Goal: Task Accomplishment & Management: Complete application form

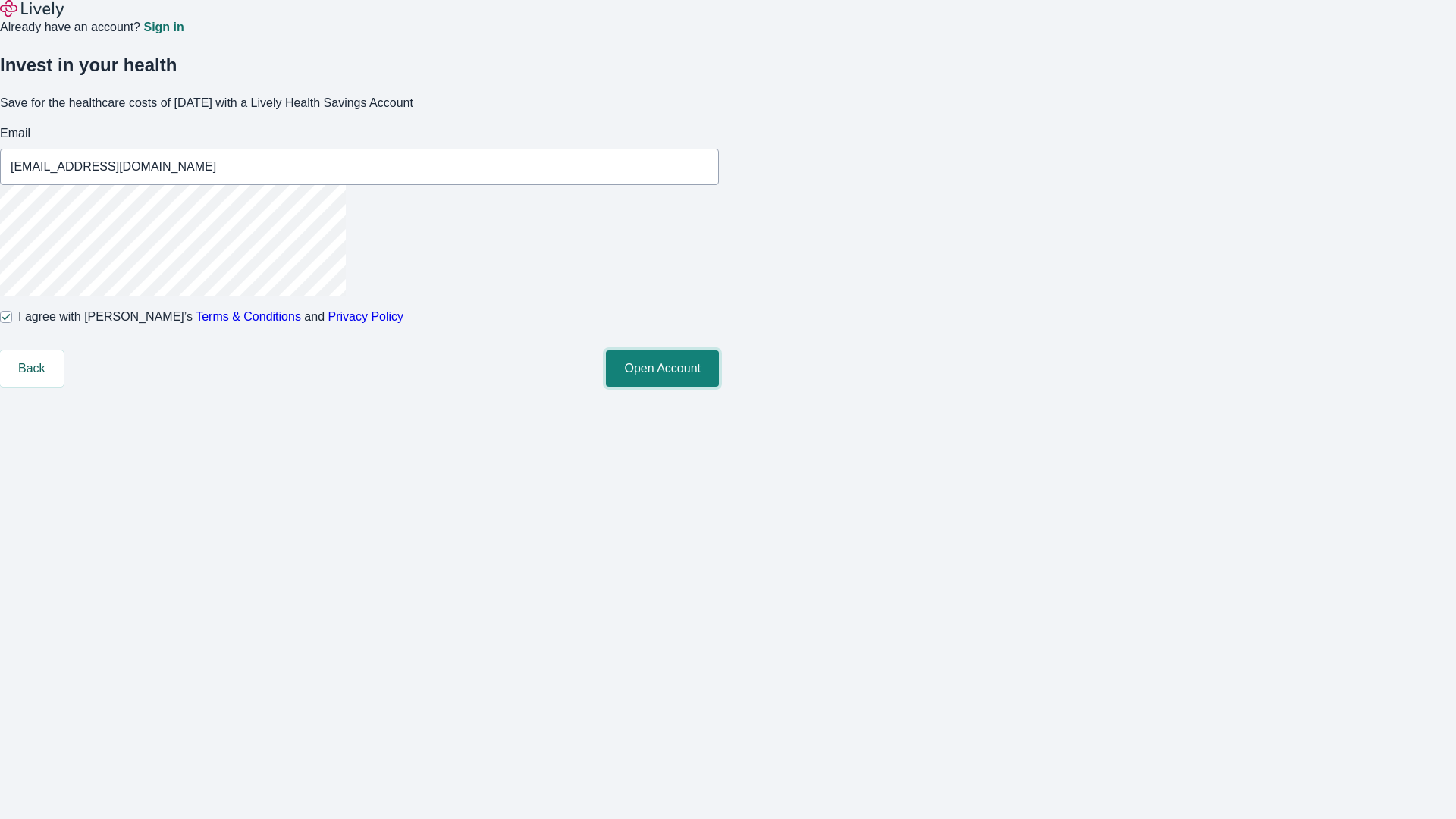
click at [719, 387] on button "Open Account" at bounding box center [662, 369] width 113 height 36
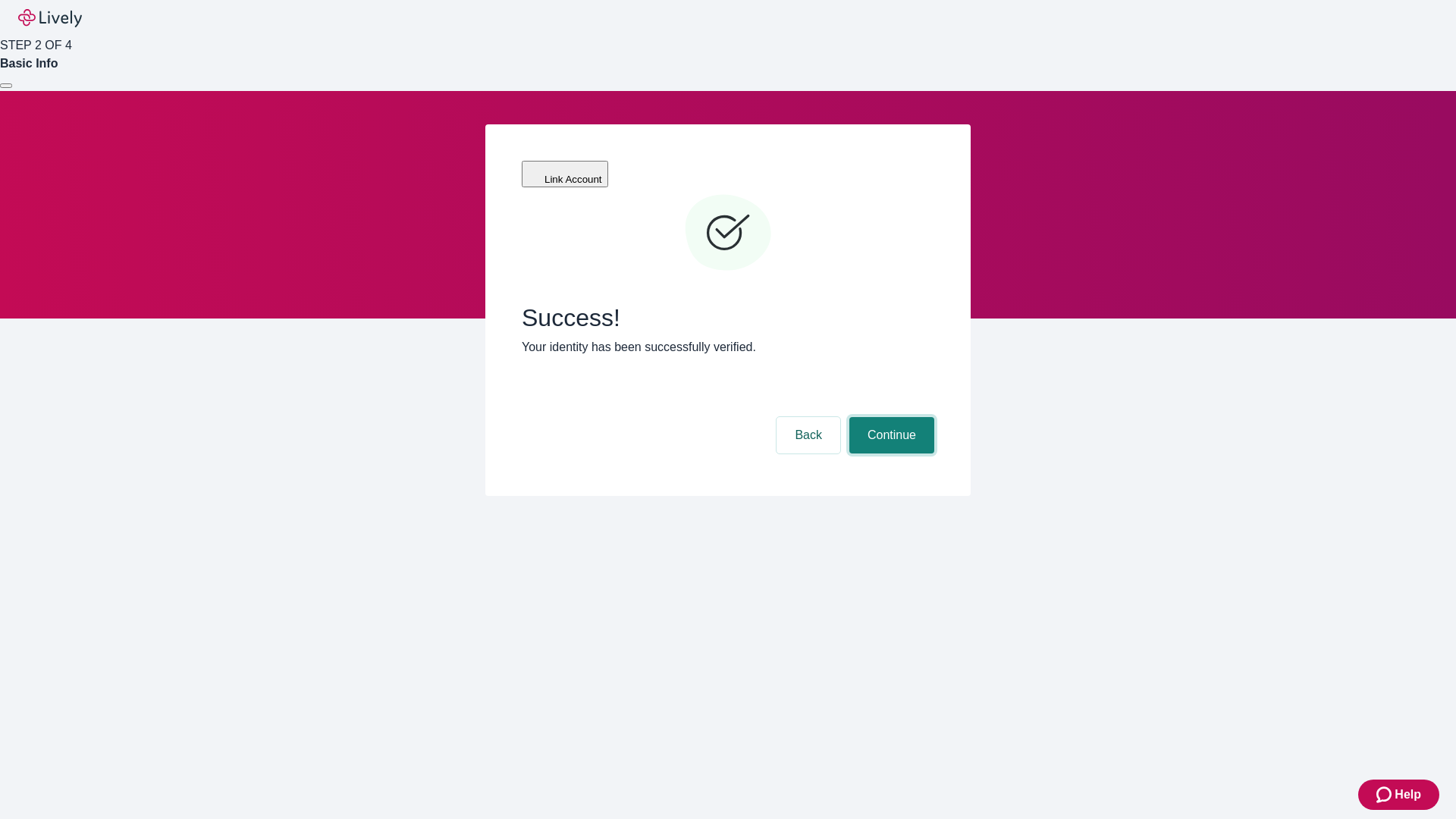
click at [890, 417] on button "Continue" at bounding box center [892, 435] width 85 height 36
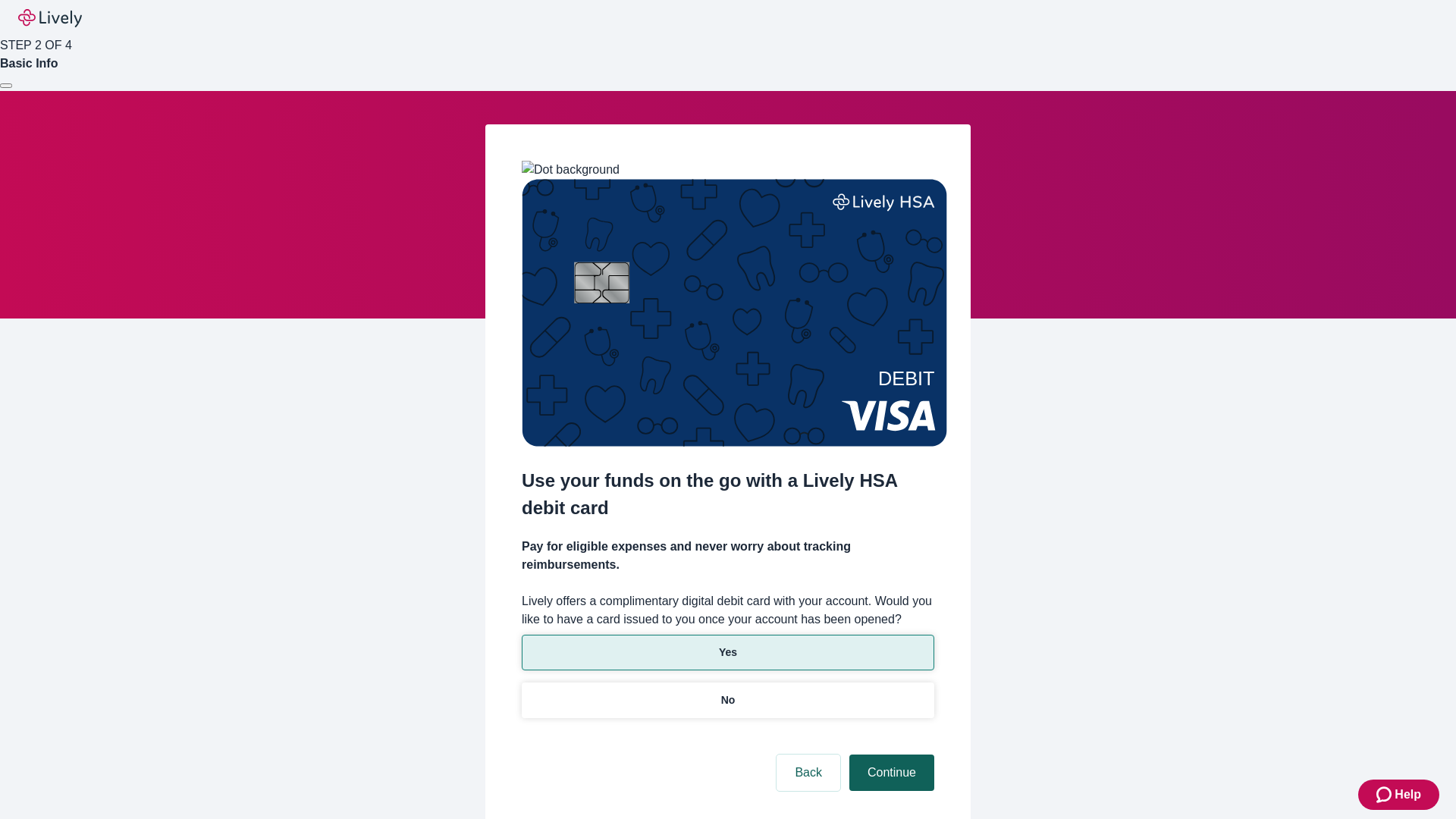
click at [727, 644] on p "Yes" at bounding box center [727, 652] width 18 height 16
click at [890, 754] on button "Continue" at bounding box center [892, 772] width 85 height 36
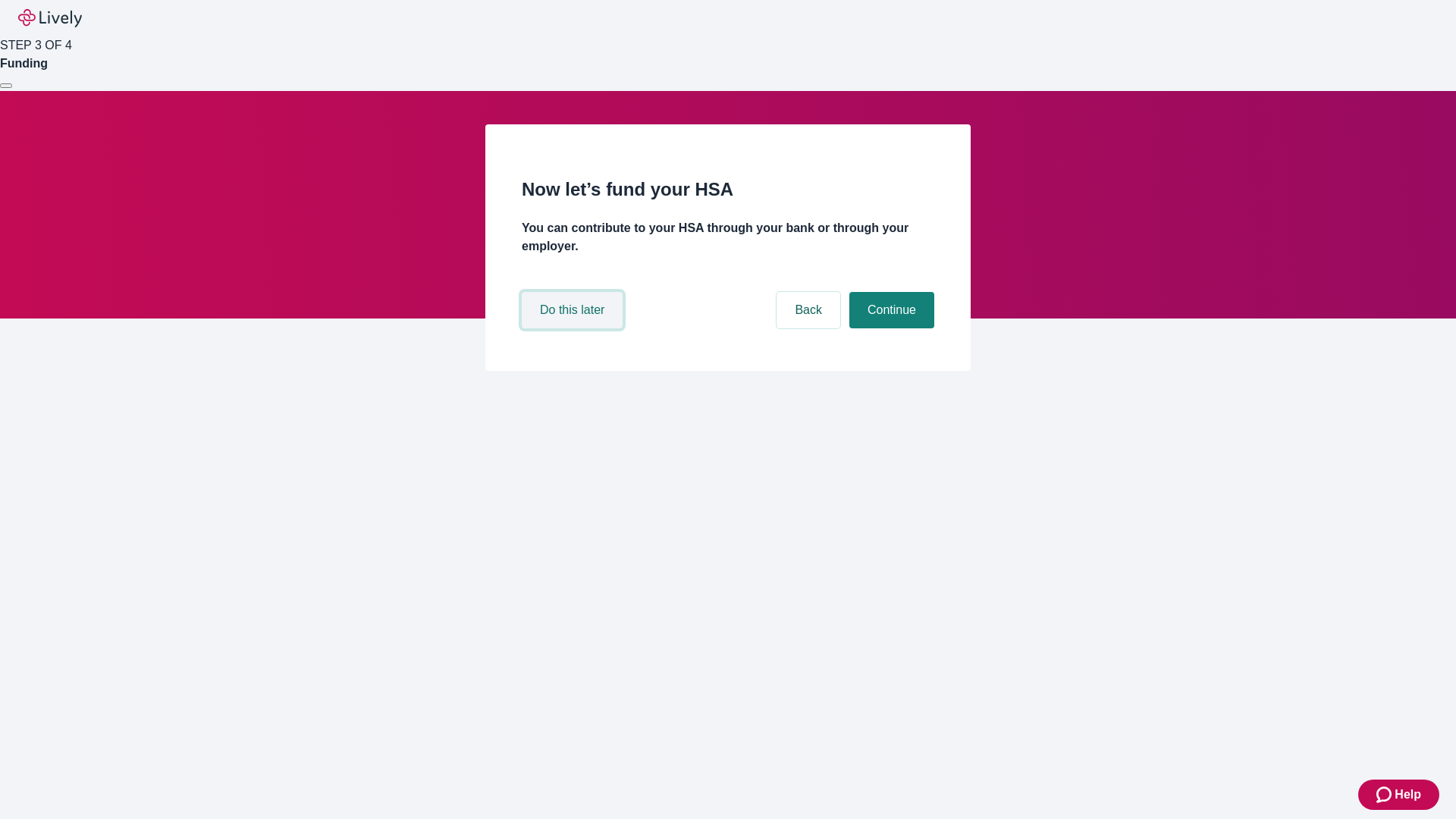
click at [574, 328] on button "Do this later" at bounding box center [572, 310] width 101 height 36
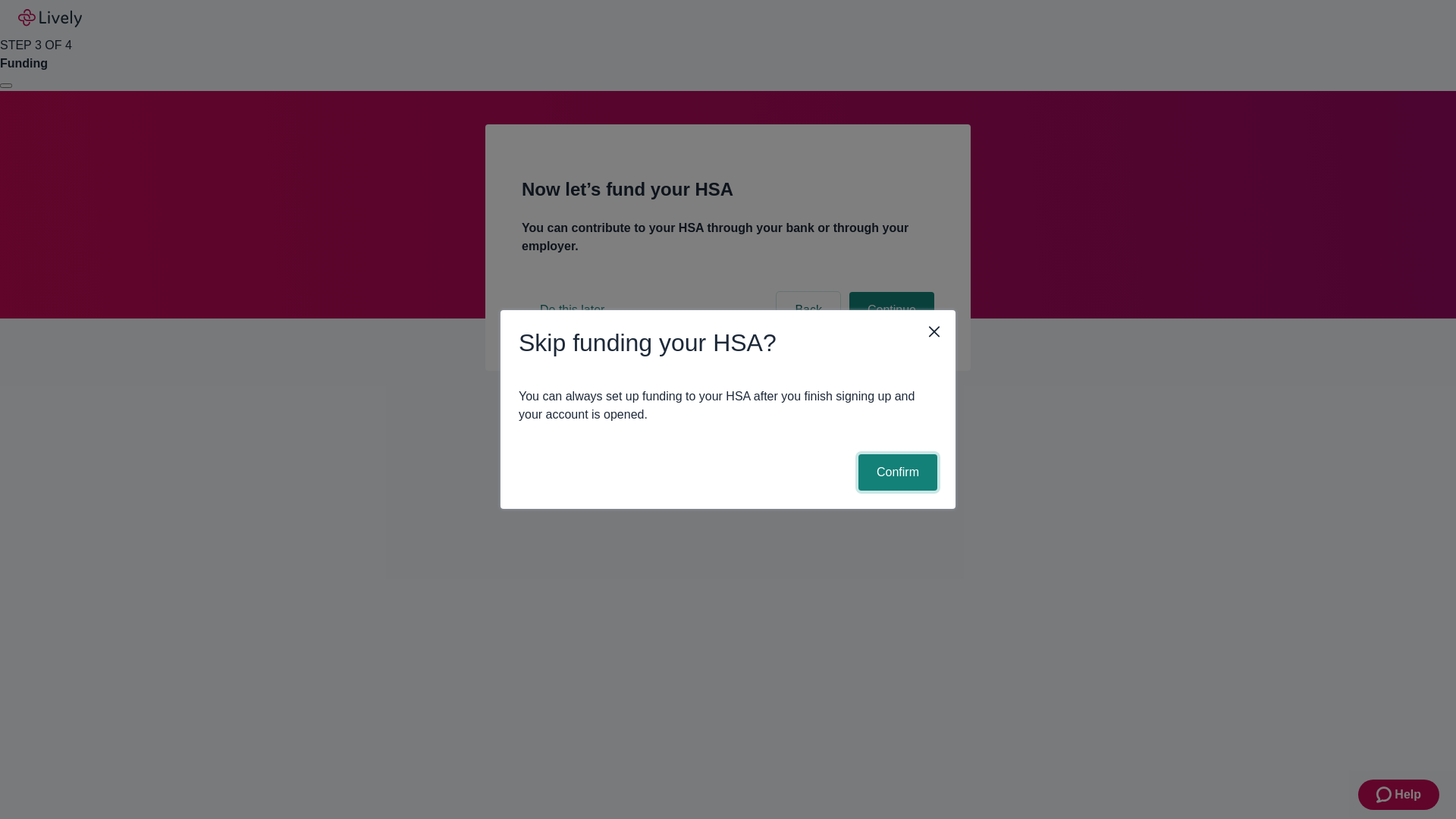
click at [896, 472] on button "Confirm" at bounding box center [898, 472] width 79 height 36
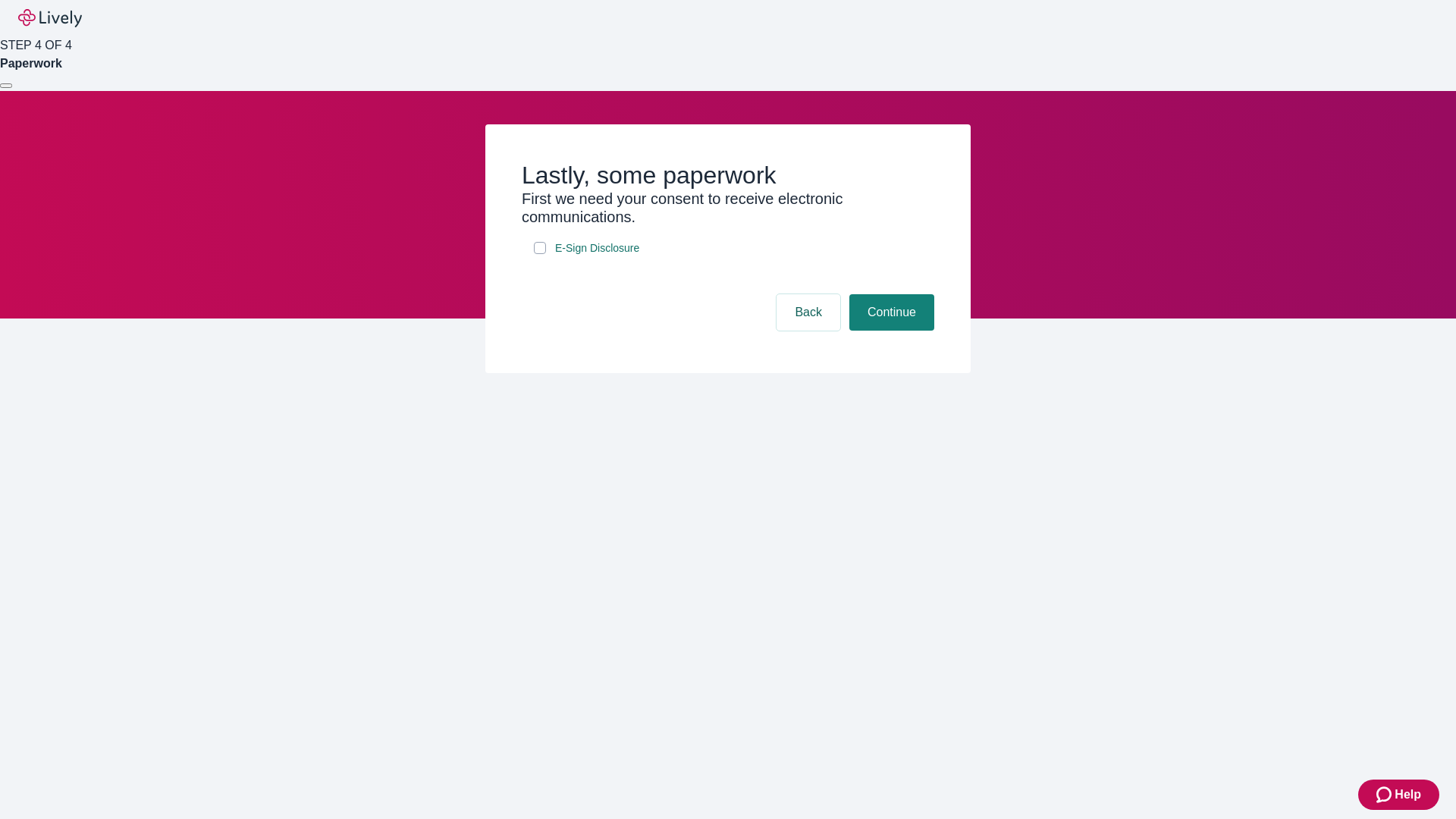
click at [540, 254] on input "E-Sign Disclosure" at bounding box center [540, 248] width 12 height 12
checkbox input "true"
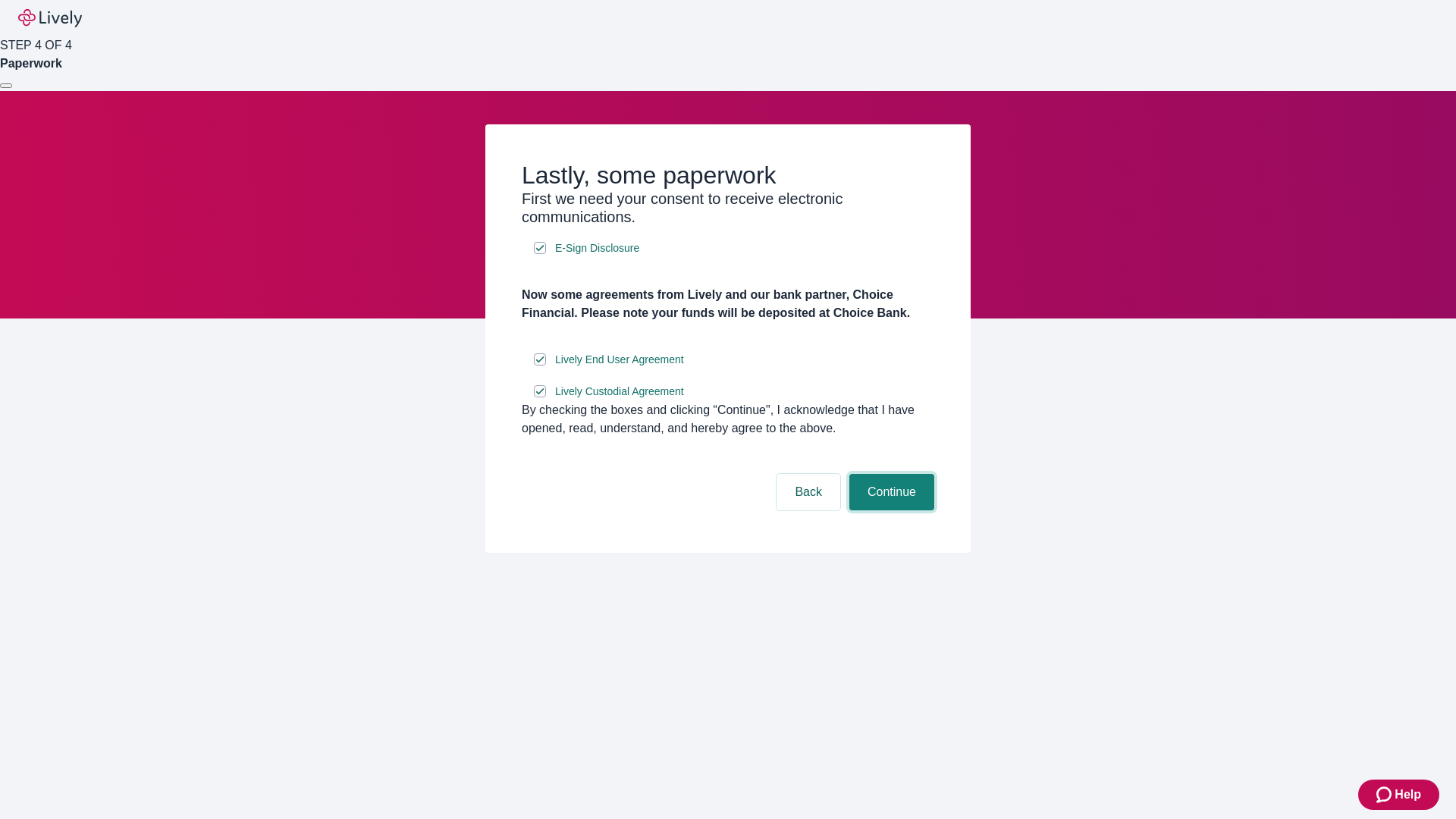
click at [890, 510] on button "Continue" at bounding box center [892, 492] width 85 height 36
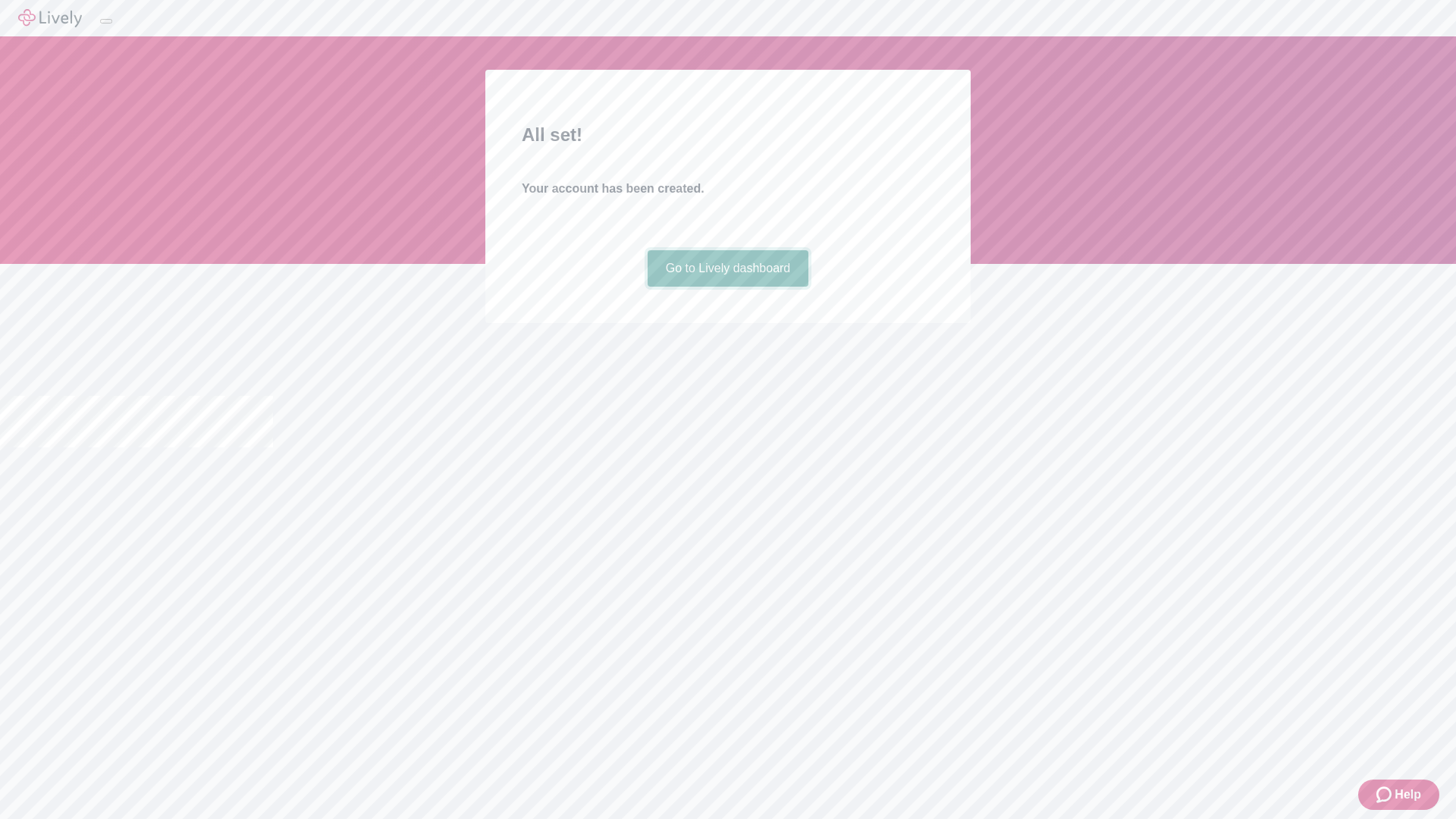
click at [727, 287] on link "Go to Lively dashboard" at bounding box center [728, 268] width 161 height 36
